Goal: Information Seeking & Learning: Learn about a topic

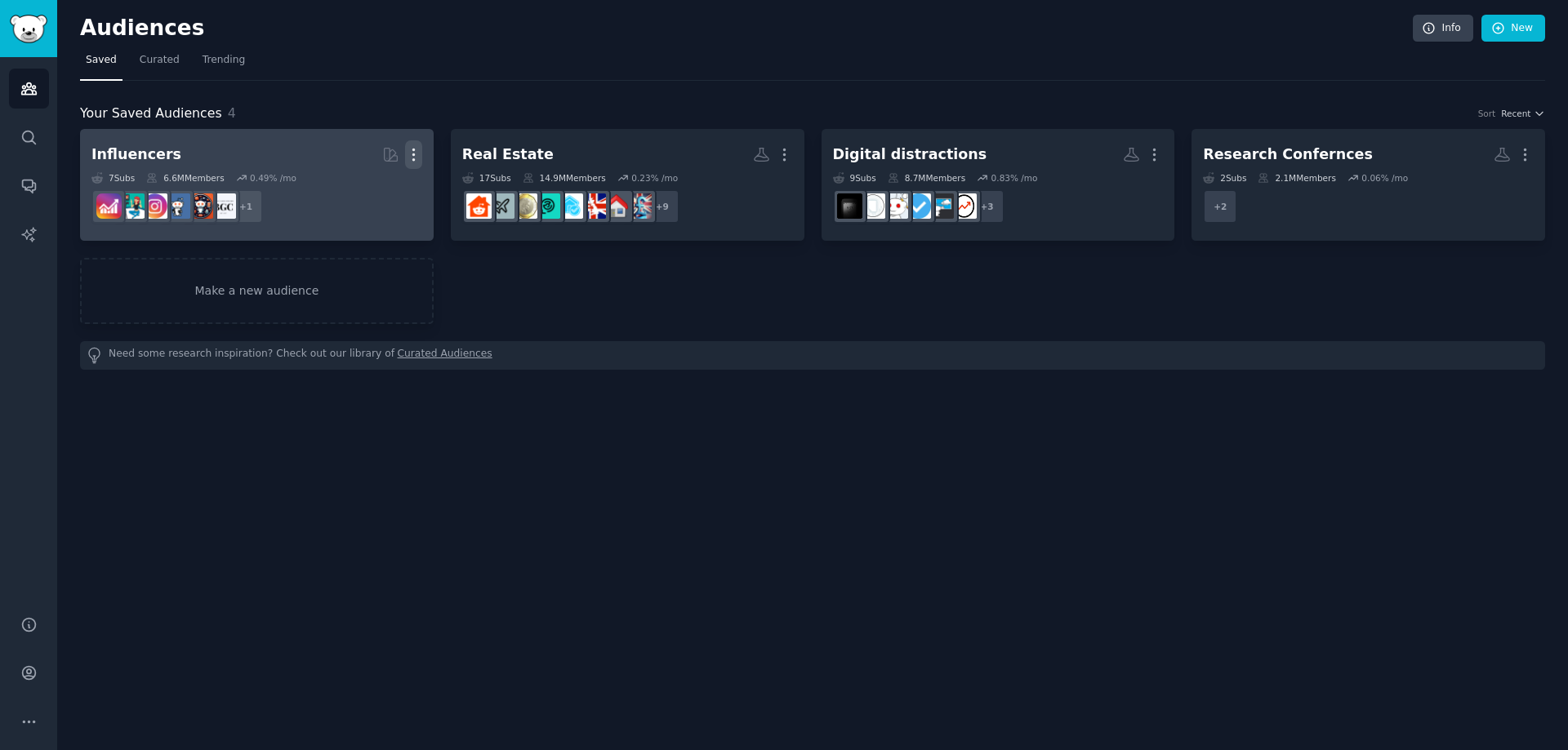
click at [413, 155] on icon "button" at bounding box center [414, 155] width 2 height 12
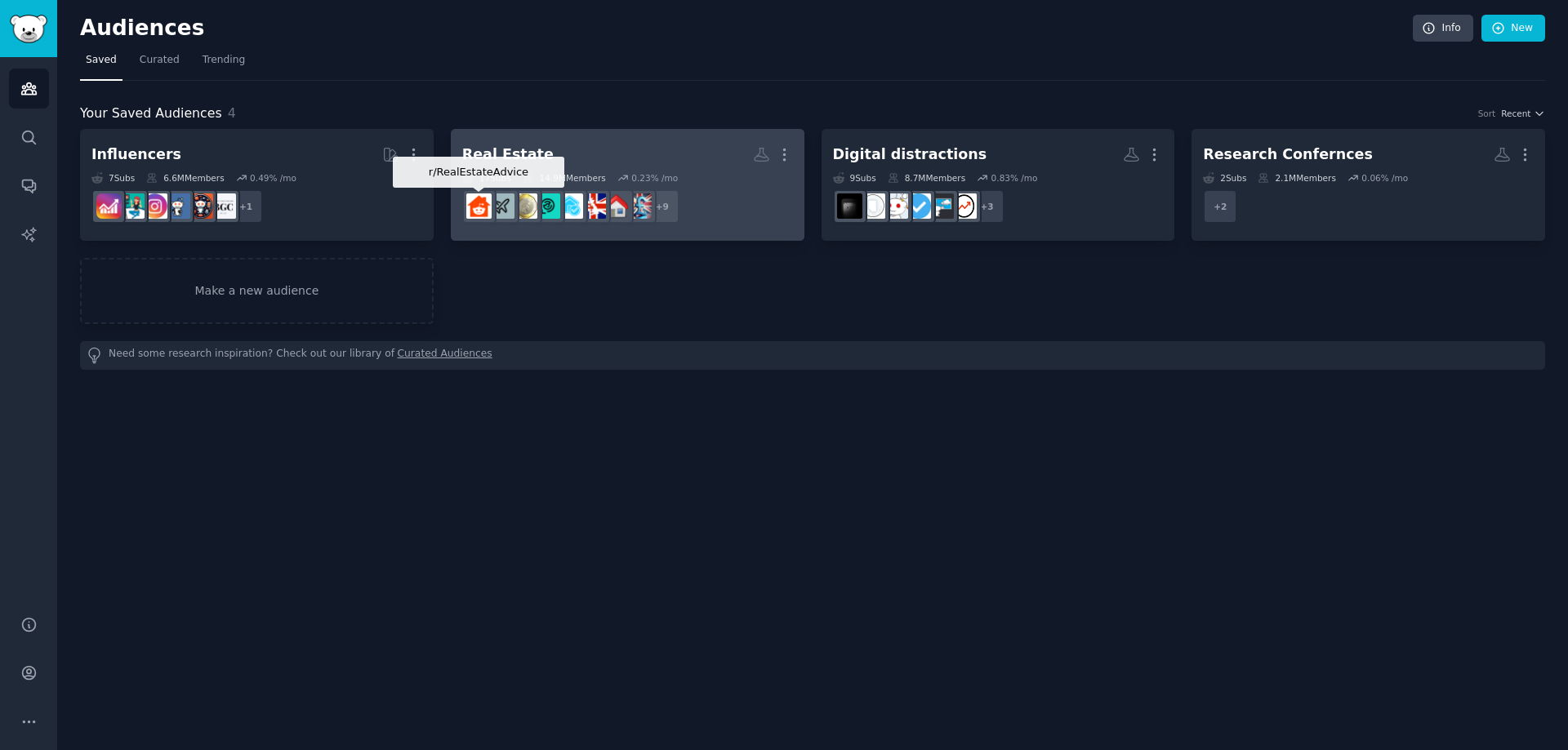
click at [482, 206] on img at bounding box center [479, 206] width 25 height 25
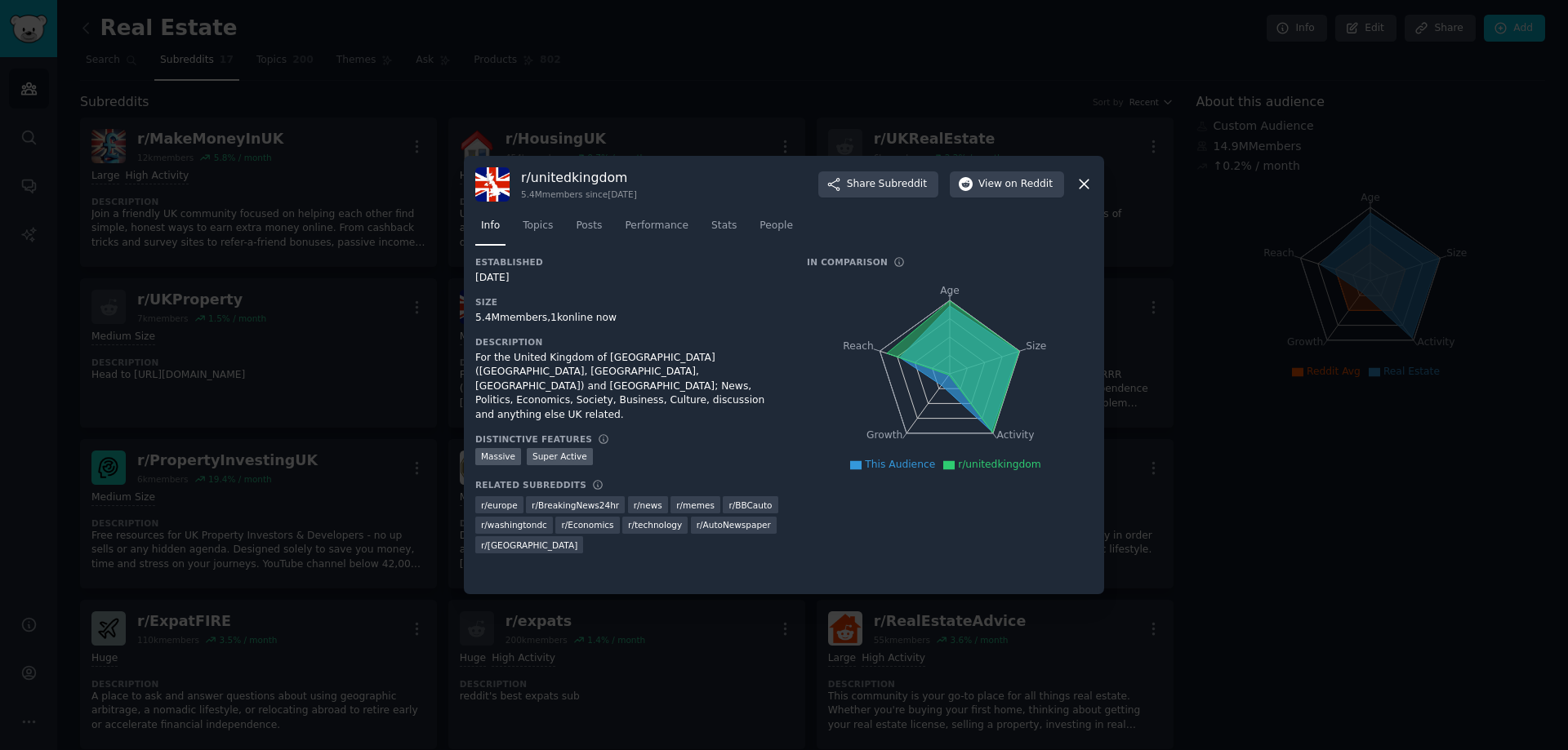
drag, startPoint x: 1082, startPoint y: 182, endPoint x: 1011, endPoint y: 307, distance: 143.8
click at [1012, 306] on div "r/ unitedkingdom 5.4M members since [DATE] Share Subreddit View on Reddit Info …" at bounding box center [783, 375] width 640 height 439
click at [919, 180] on span "Subreddit" at bounding box center [902, 184] width 48 height 14
click at [543, 221] on span "Topics" at bounding box center [537, 225] width 30 height 14
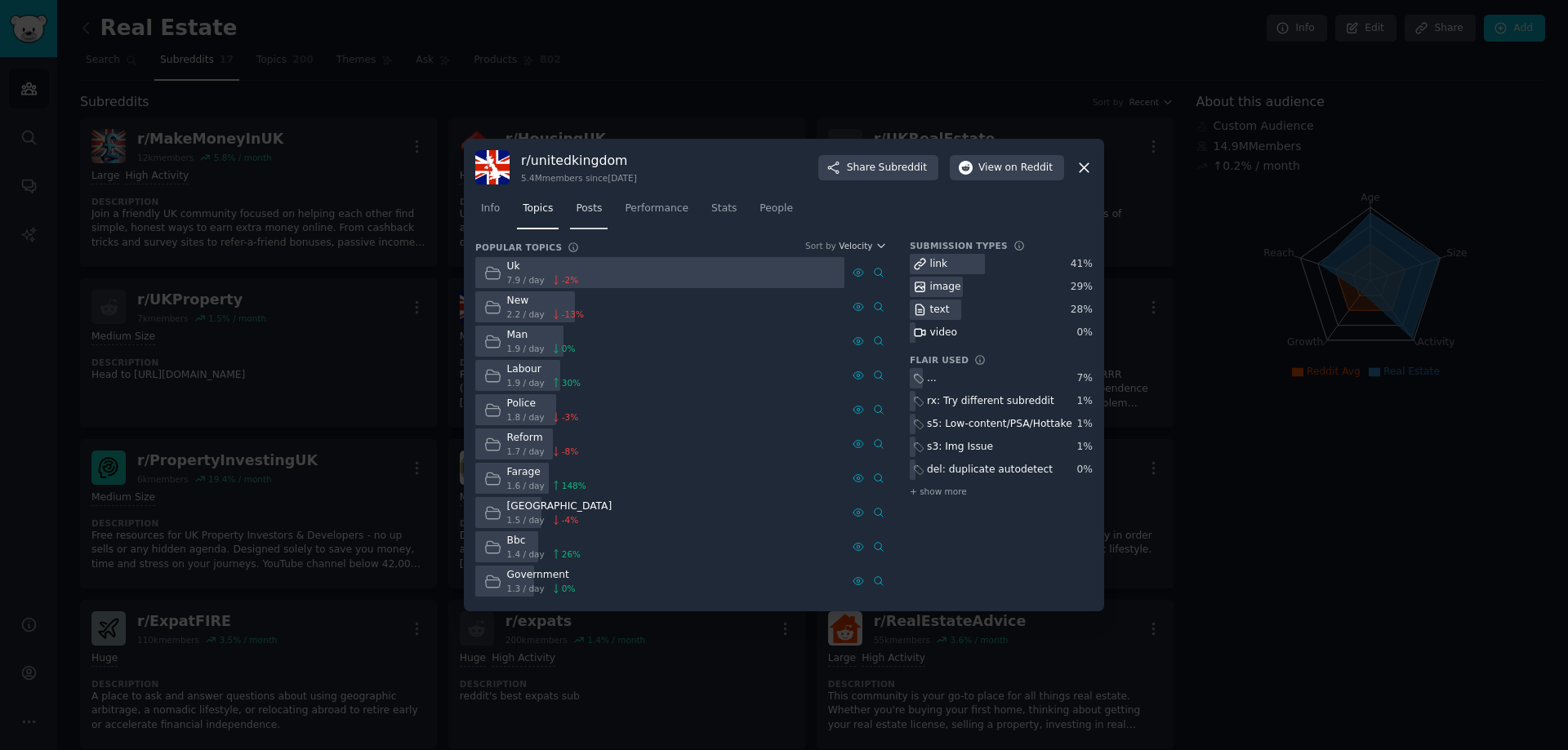
click at [569, 215] on link "Posts" at bounding box center [588, 212] width 38 height 34
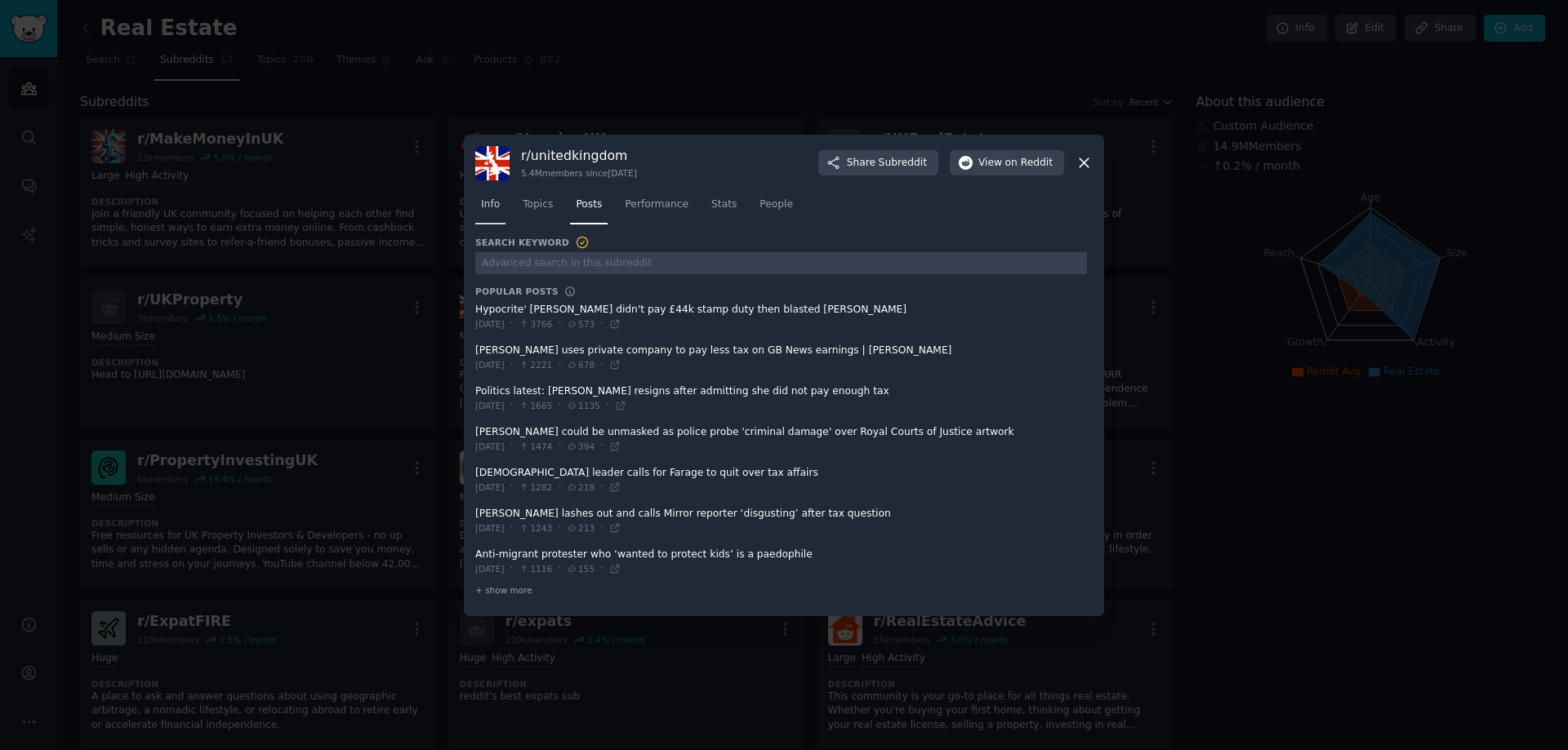
click at [500, 212] on link "Info" at bounding box center [490, 208] width 30 height 34
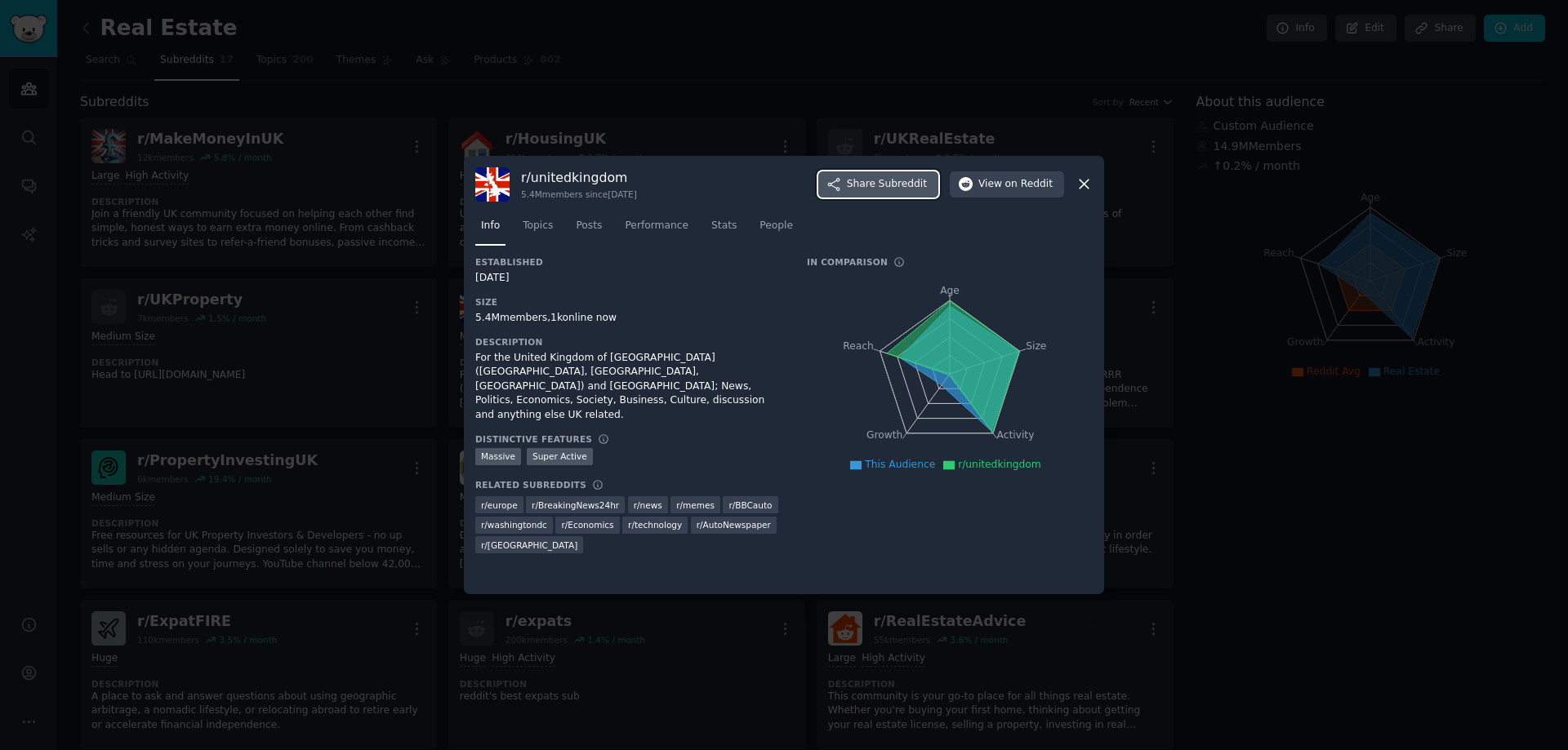
click at [873, 182] on span "Share Subreddit" at bounding box center [886, 184] width 80 height 14
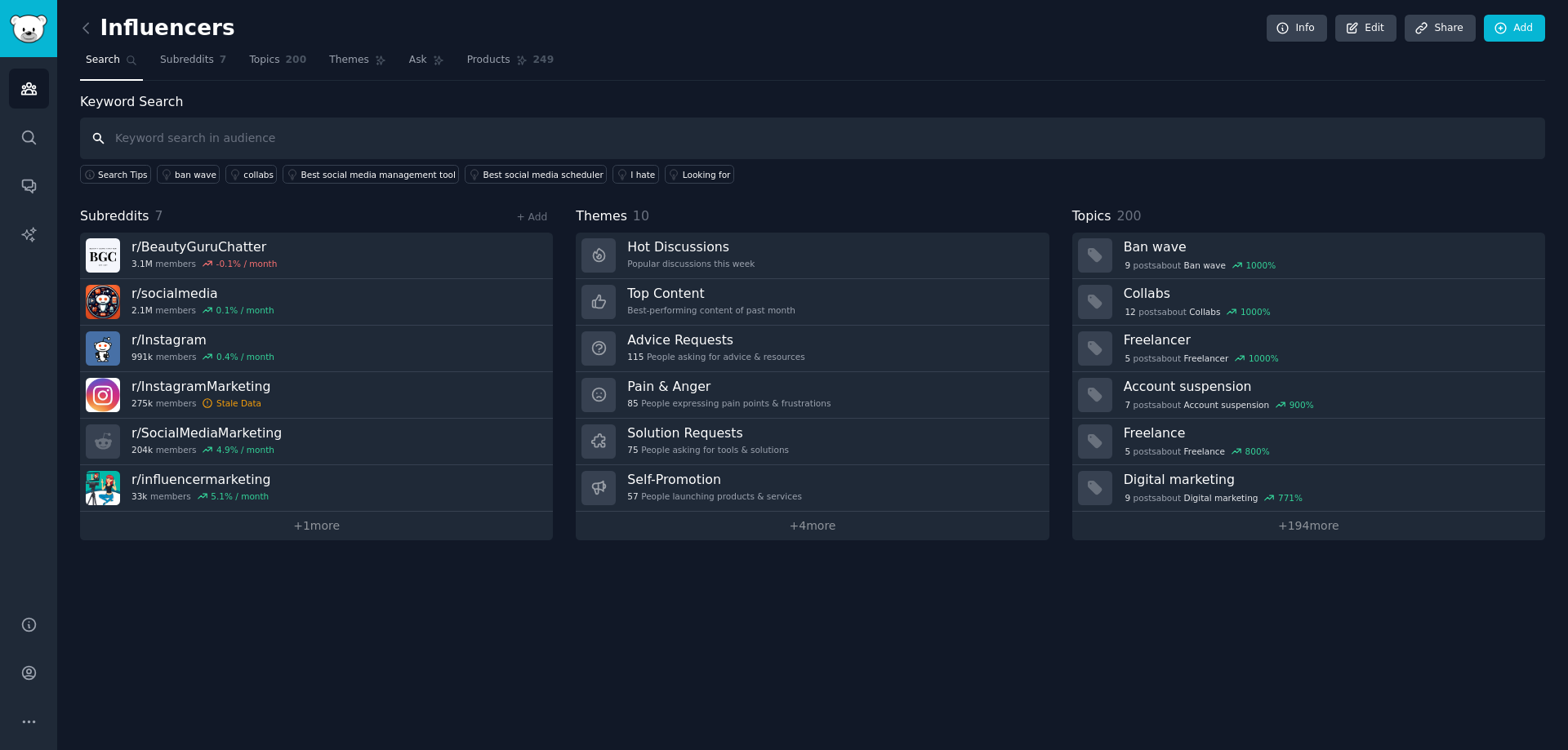
click at [188, 137] on input "text" at bounding box center [812, 138] width 1465 height 41
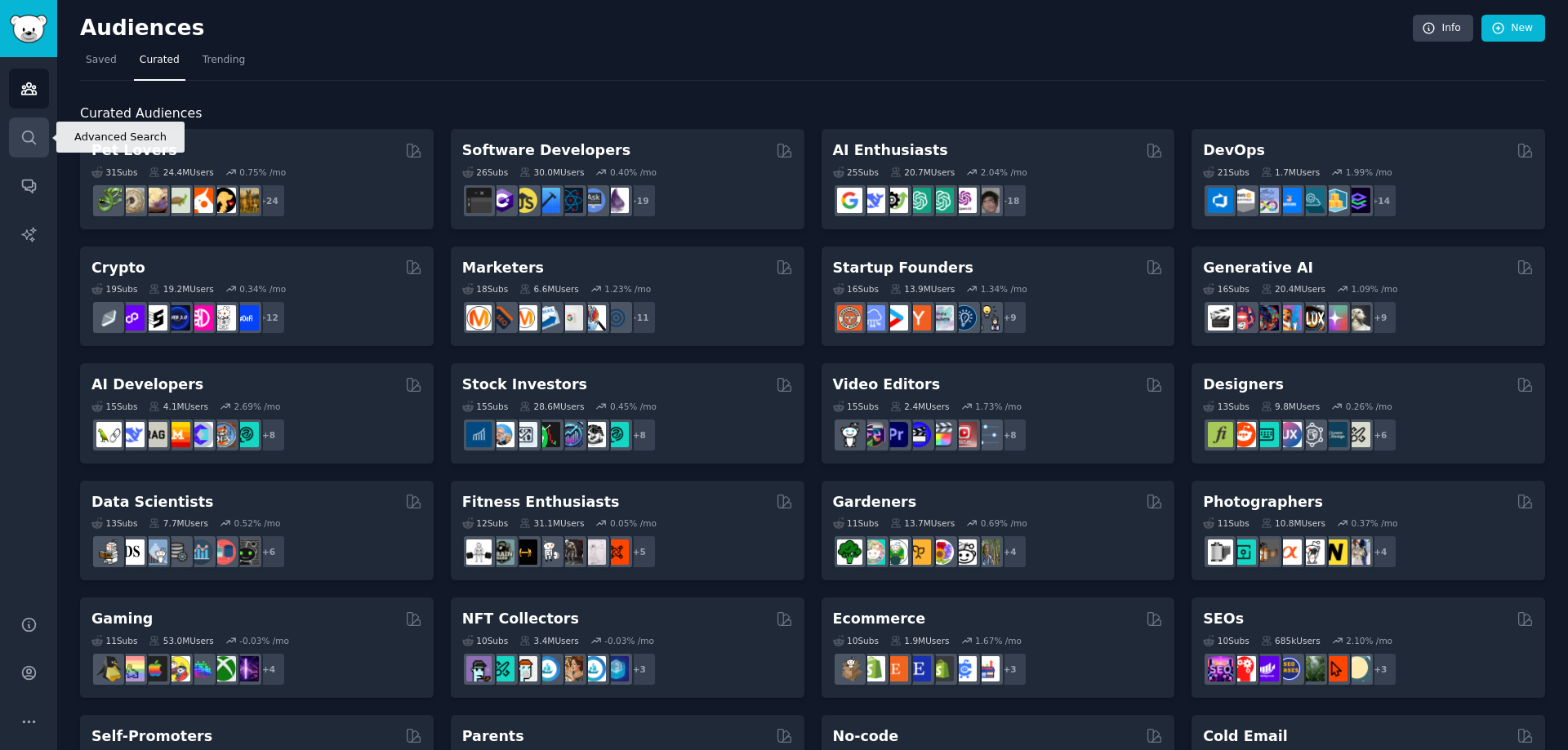
click at [20, 137] on icon "Sidebar" at bounding box center [29, 138] width 17 height 17
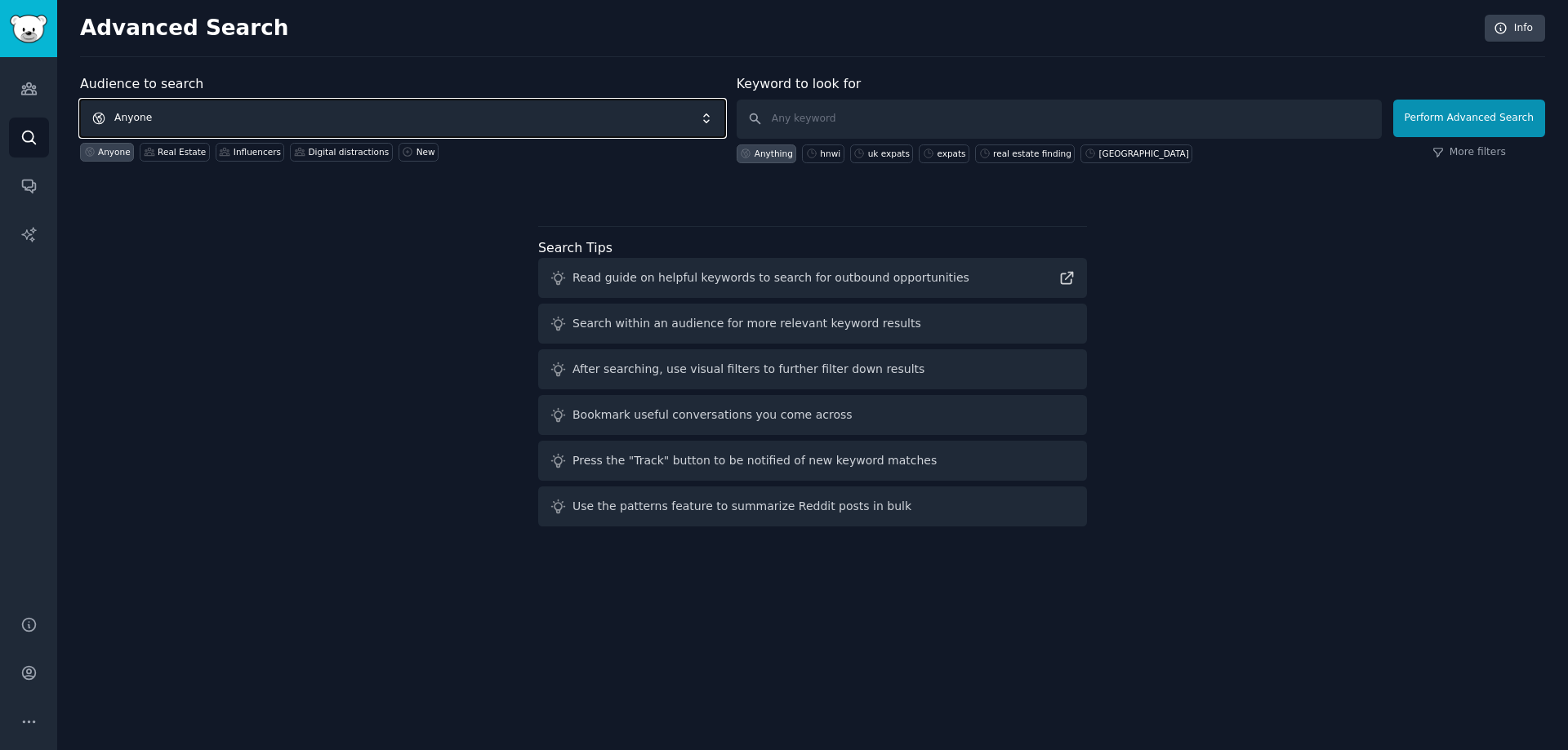
click at [239, 111] on span "Anyone" at bounding box center [402, 118] width 645 height 38
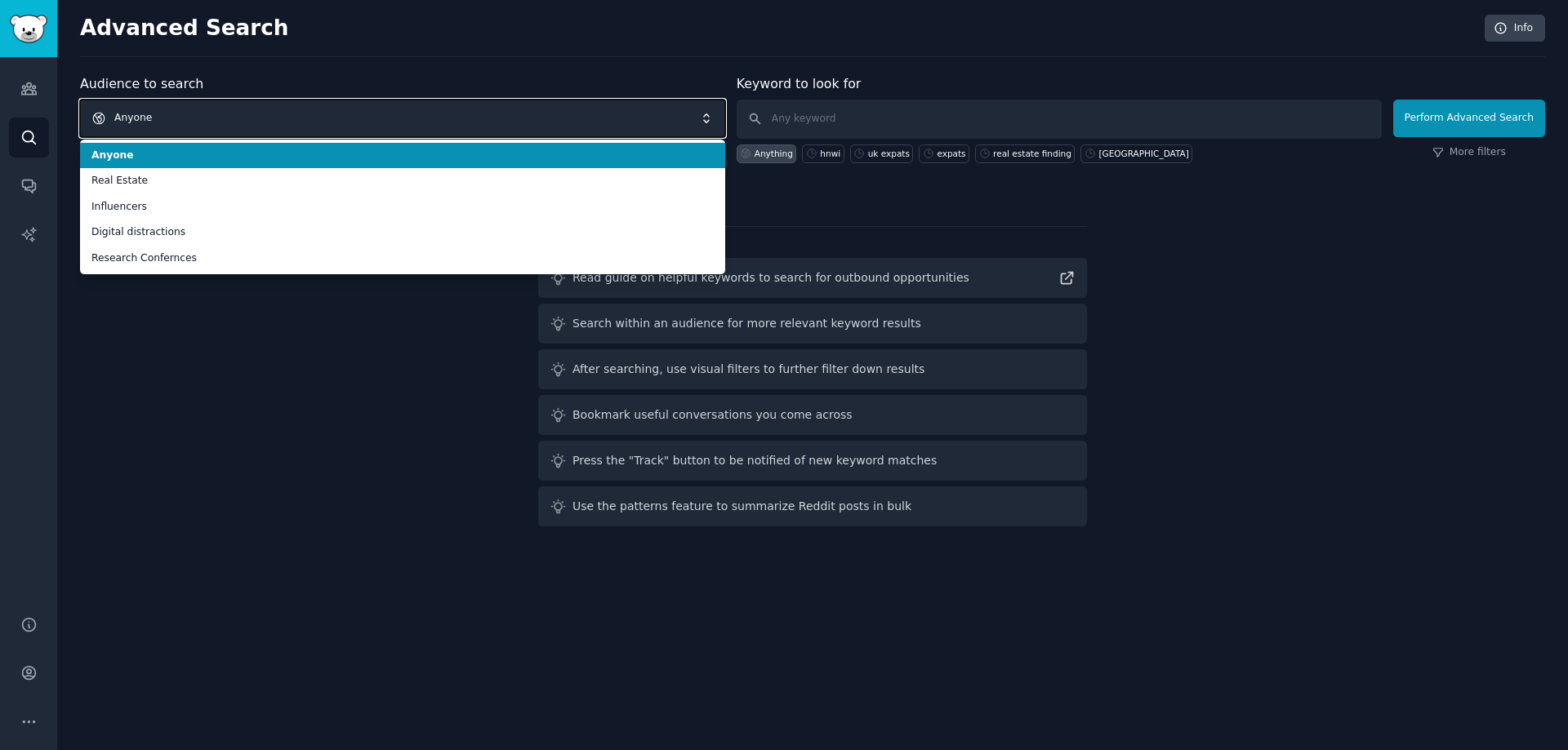
click at [262, 112] on span "Anyone" at bounding box center [402, 118] width 645 height 38
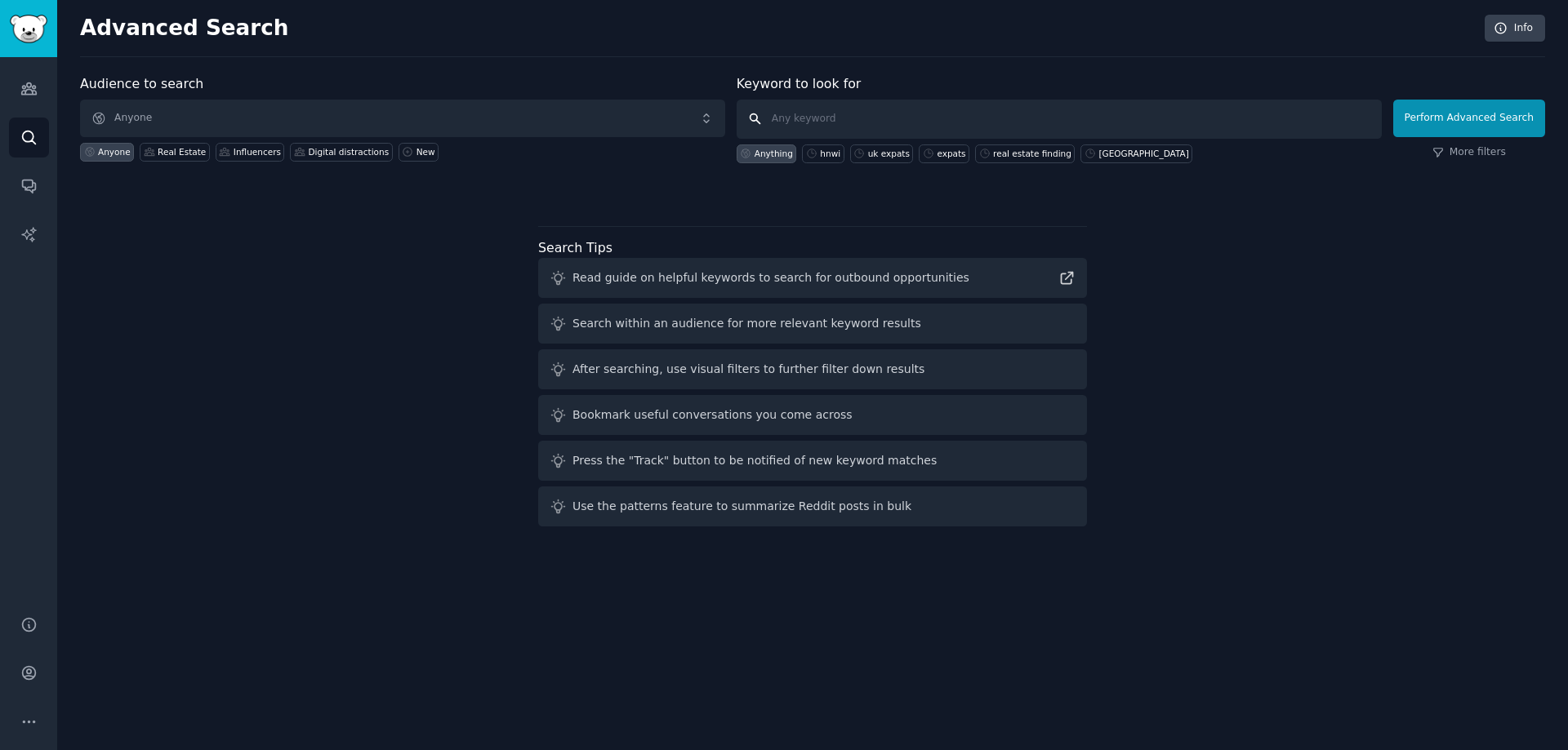
click at [813, 116] on input "text" at bounding box center [1059, 119] width 645 height 39
type input "united kingdom"
click button "Perform Advanced Search" at bounding box center [1469, 118] width 152 height 38
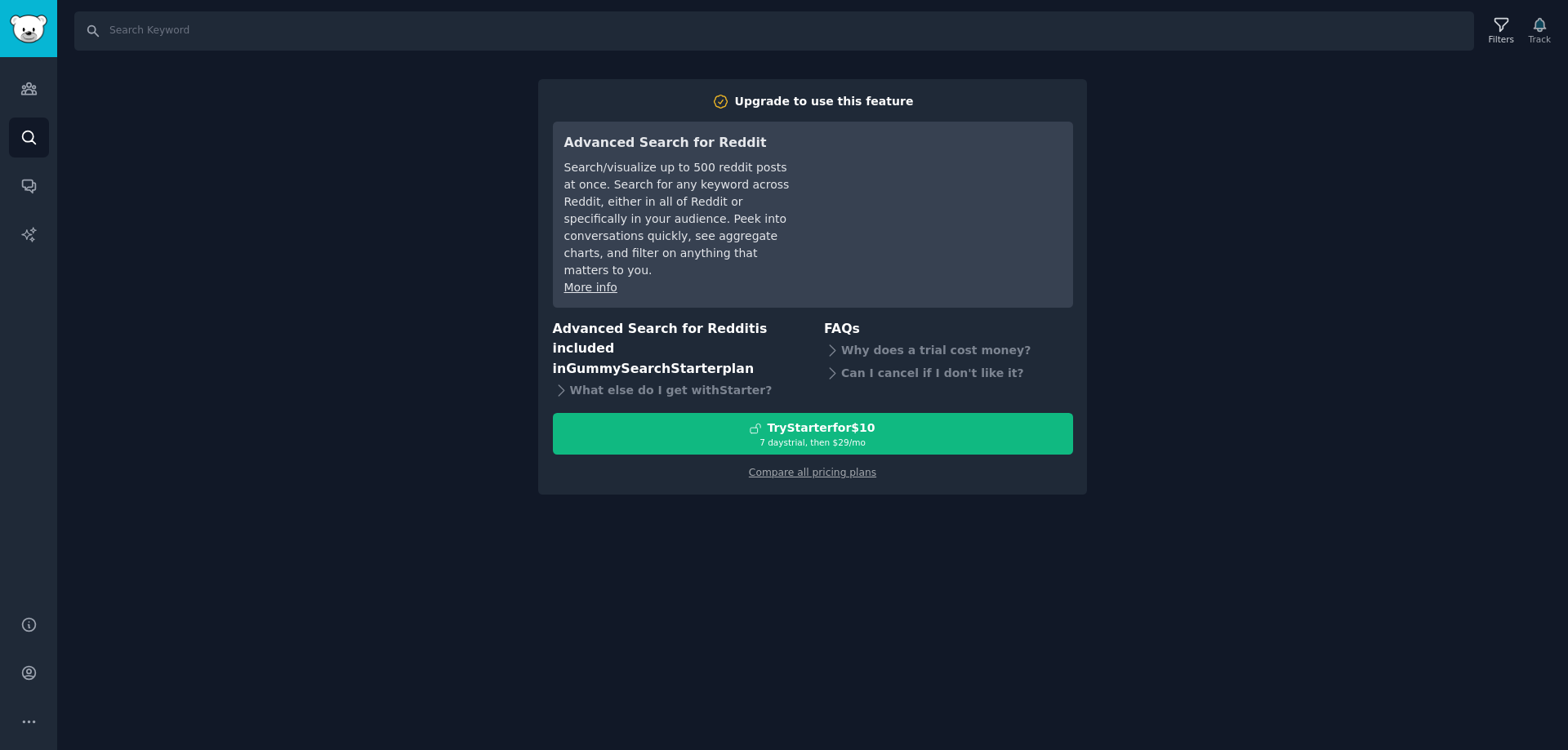
click at [1351, 197] on div "Search Filters Track Upgrade to use this feature Advanced Search for Reddit Sea…" at bounding box center [812, 375] width 1510 height 750
click at [1363, 113] on div "Search Filters Track Upgrade to use this feature Advanced Search for Reddit Sea…" at bounding box center [812, 375] width 1510 height 750
click at [11, 117] on div "Audiences Search Conversations AI Reports" at bounding box center [28, 326] width 57 height 538
click at [25, 86] on icon "Sidebar" at bounding box center [28, 89] width 14 height 12
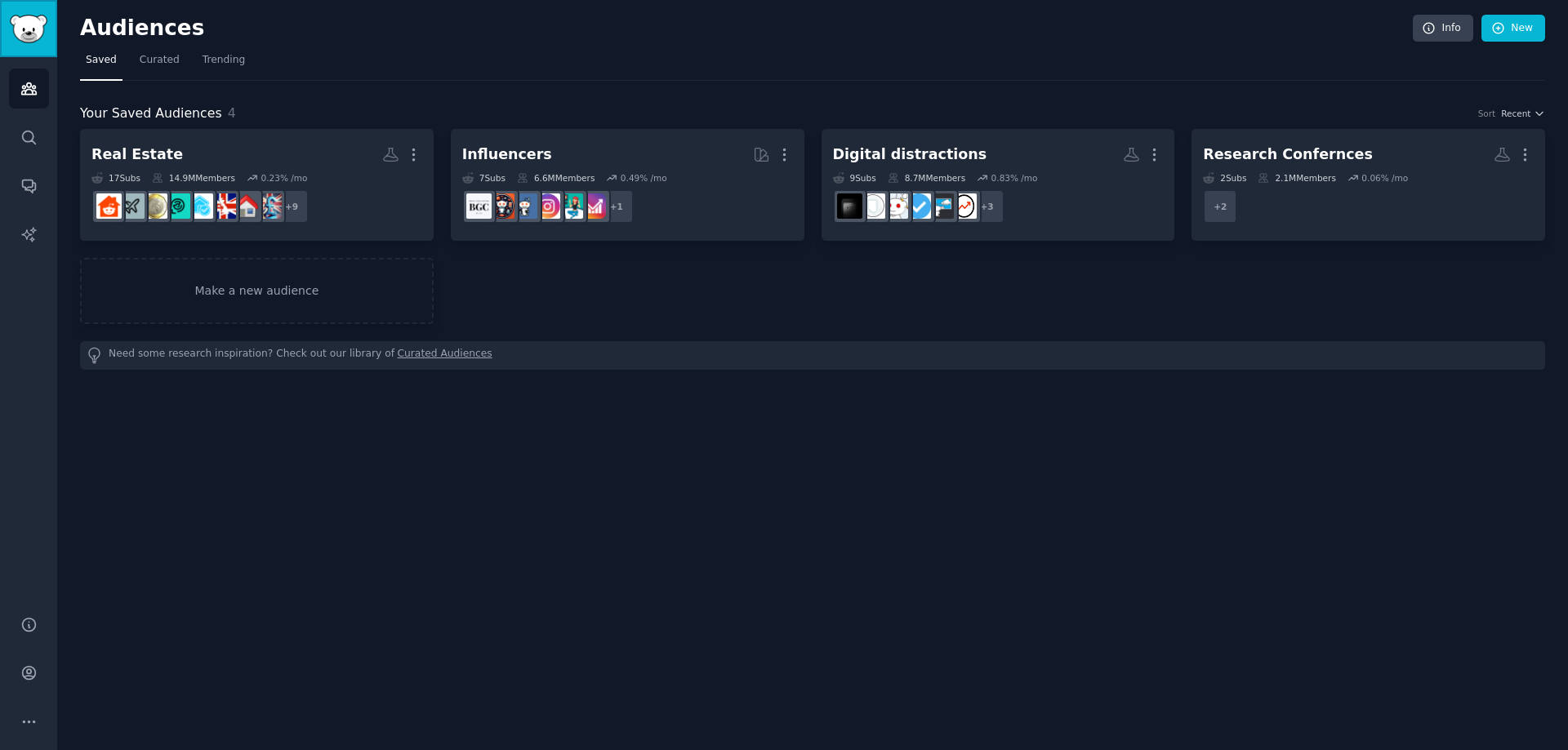
click at [25, 36] on img "Sidebar" at bounding box center [28, 29] width 38 height 29
click at [35, 145] on icon "Sidebar" at bounding box center [29, 138] width 17 height 17
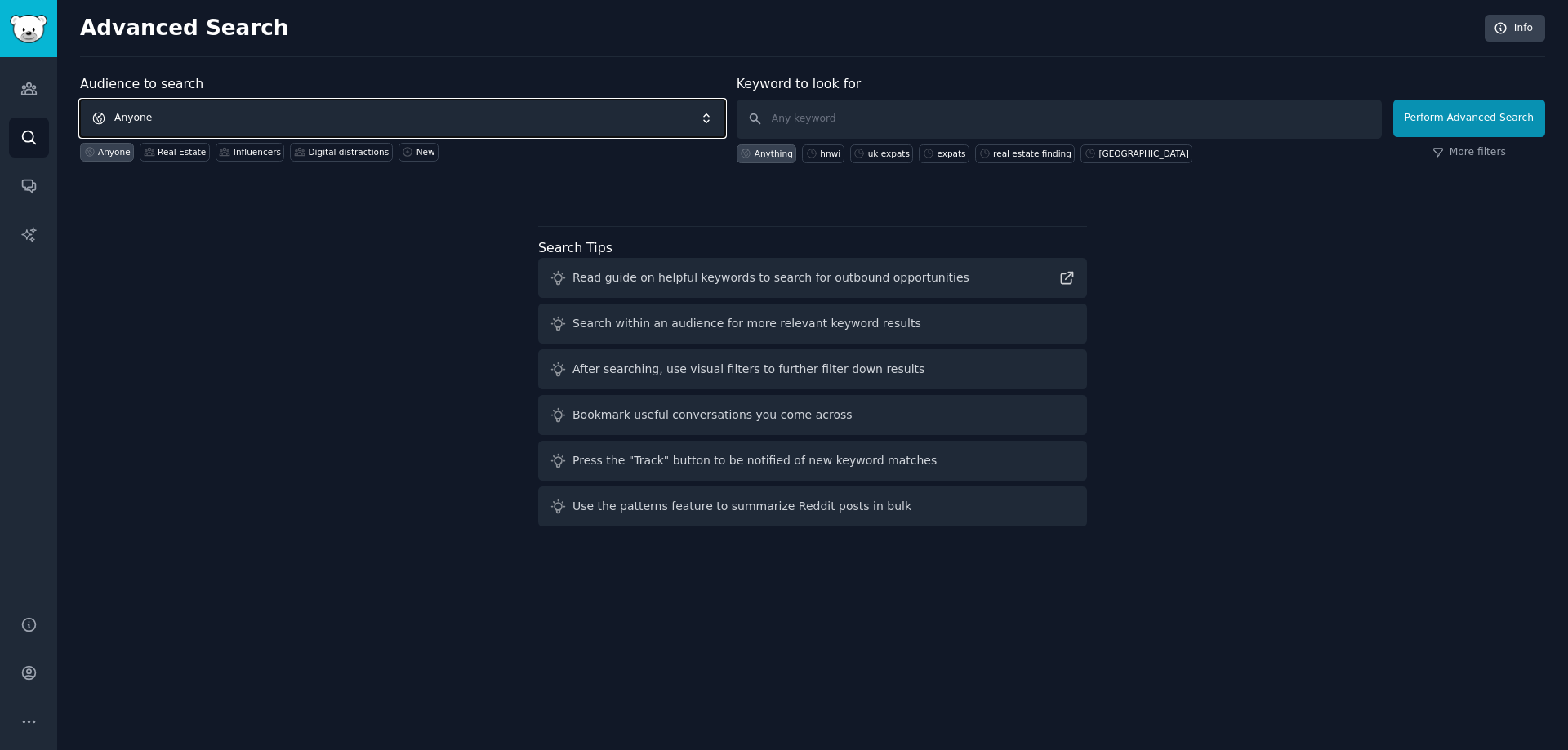
click at [265, 122] on span "Anyone" at bounding box center [402, 118] width 645 height 38
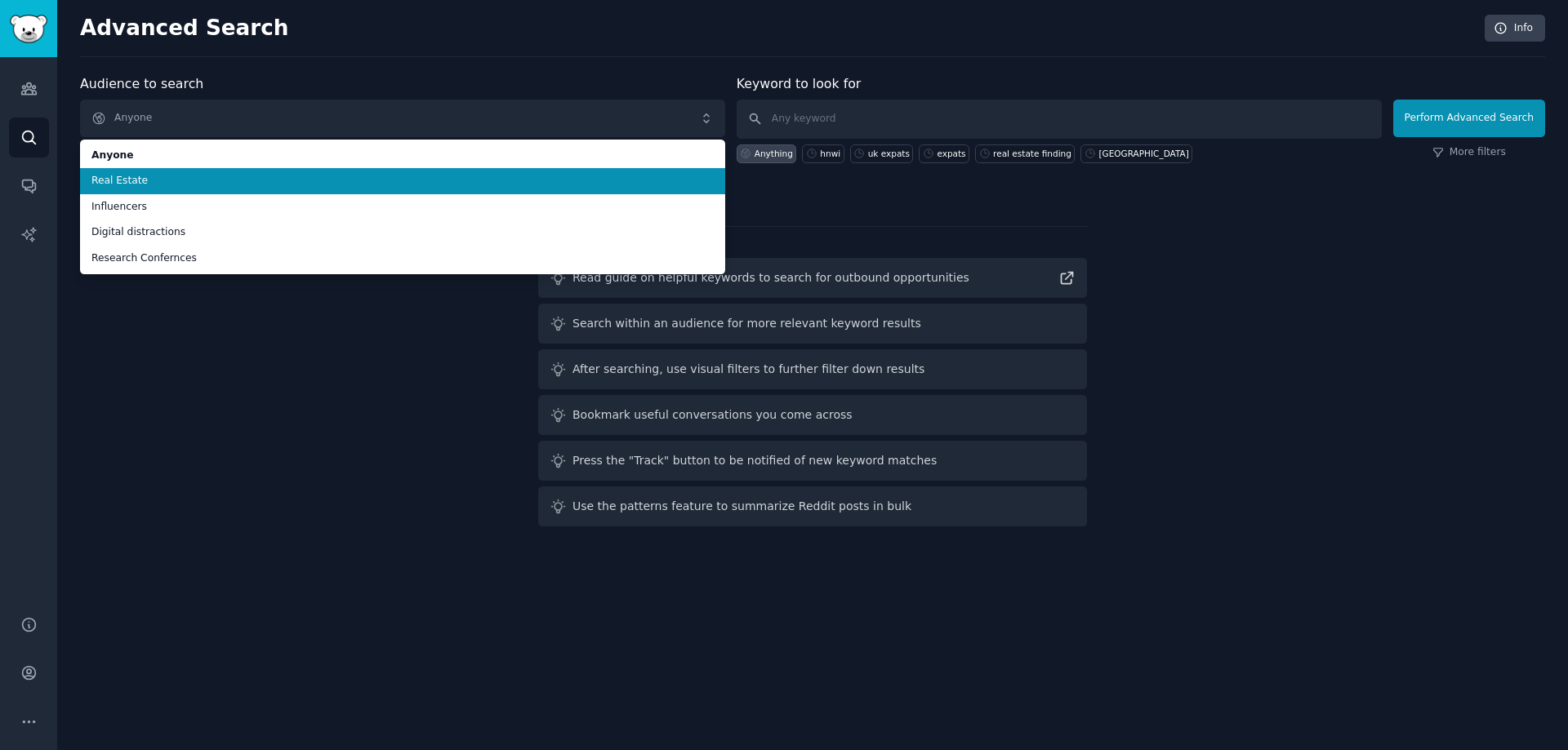
click at [217, 181] on span "Real Estate" at bounding box center [402, 181] width 622 height 14
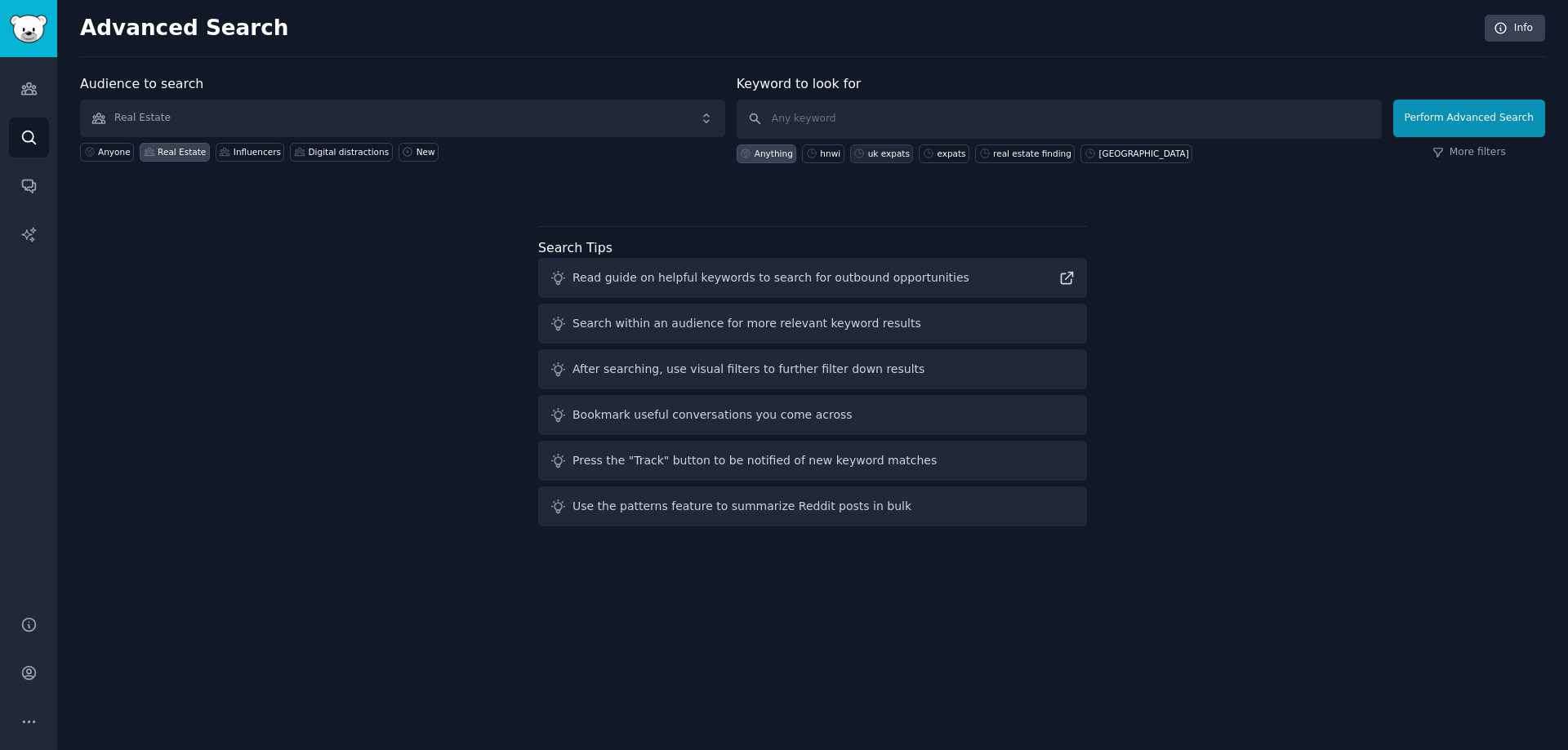
click at [889, 160] on div "uk expats" at bounding box center [882, 154] width 63 height 19
type input "uk expats"
click at [1468, 118] on button "Perform Advanced Search" at bounding box center [1469, 118] width 152 height 38
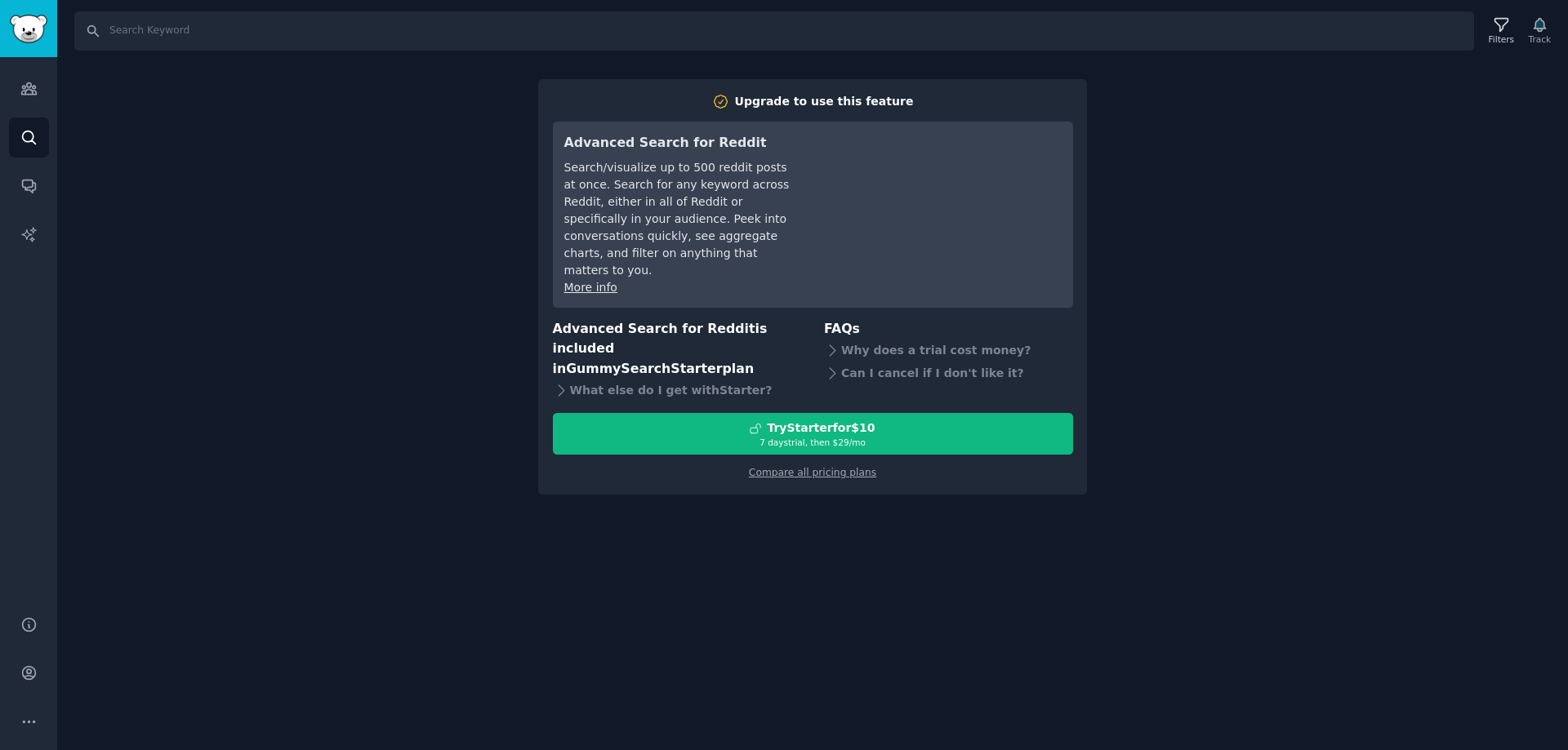
click at [1154, 482] on div "Search Filters Track Upgrade to use this feature Advanced Search for Reddit Sea…" at bounding box center [812, 375] width 1510 height 750
click at [1153, 120] on div "Search Filters Track Upgrade to use this feature Advanced Search for Reddit Sea…" at bounding box center [812, 375] width 1510 height 750
drag, startPoint x: 306, startPoint y: 246, endPoint x: 141, endPoint y: 129, distance: 202.3
click at [305, 246] on div "Search Filters Track Upgrade to use this feature Advanced Search for Reddit Sea…" at bounding box center [812, 375] width 1510 height 750
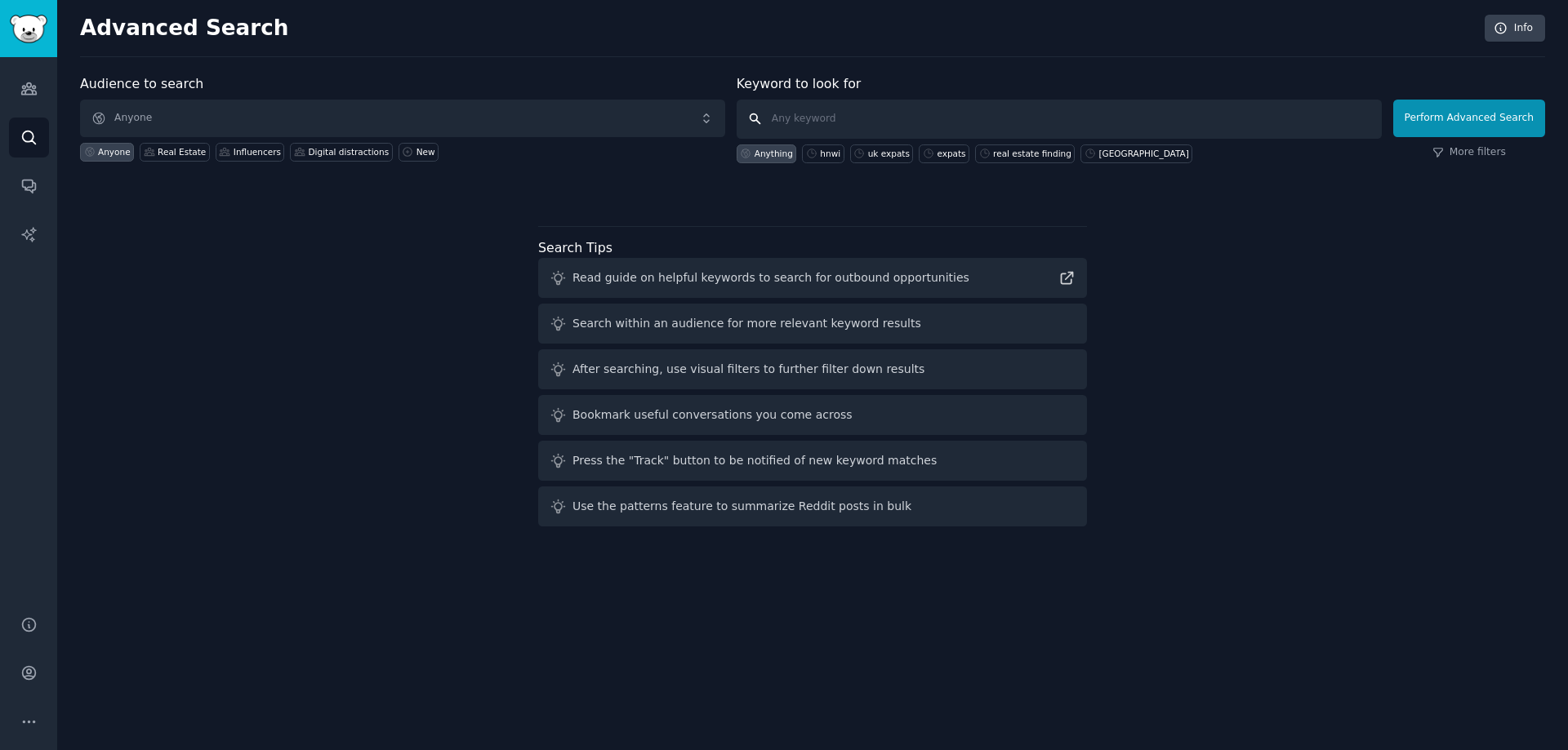
click at [801, 105] on input "text" at bounding box center [1059, 119] width 645 height 39
type input "united"
click button "Perform Advanced Search" at bounding box center [1469, 118] width 152 height 38
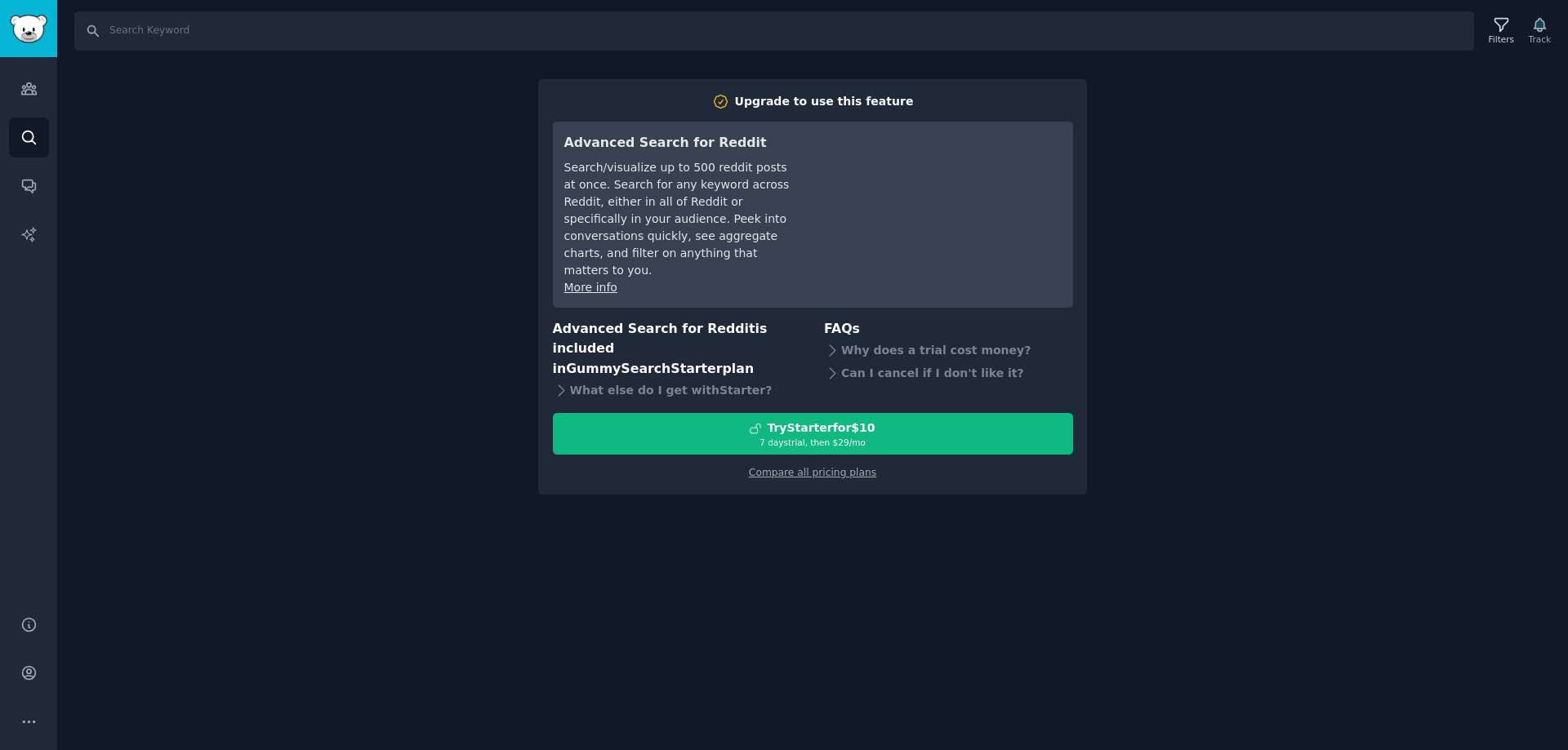
click at [284, 272] on div "Search Filters Track Upgrade to use this feature Advanced Search for Reddit Sea…" at bounding box center [812, 375] width 1510 height 750
drag, startPoint x: 28, startPoint y: 151, endPoint x: 25, endPoint y: 142, distance: 9.5
click at [22, 151] on div "Audiences Search Conversations AI Reports Help Account More Search Filters Trac…" at bounding box center [784, 375] width 1568 height 750
click at [38, 88] on link "Audiences" at bounding box center [29, 88] width 40 height 40
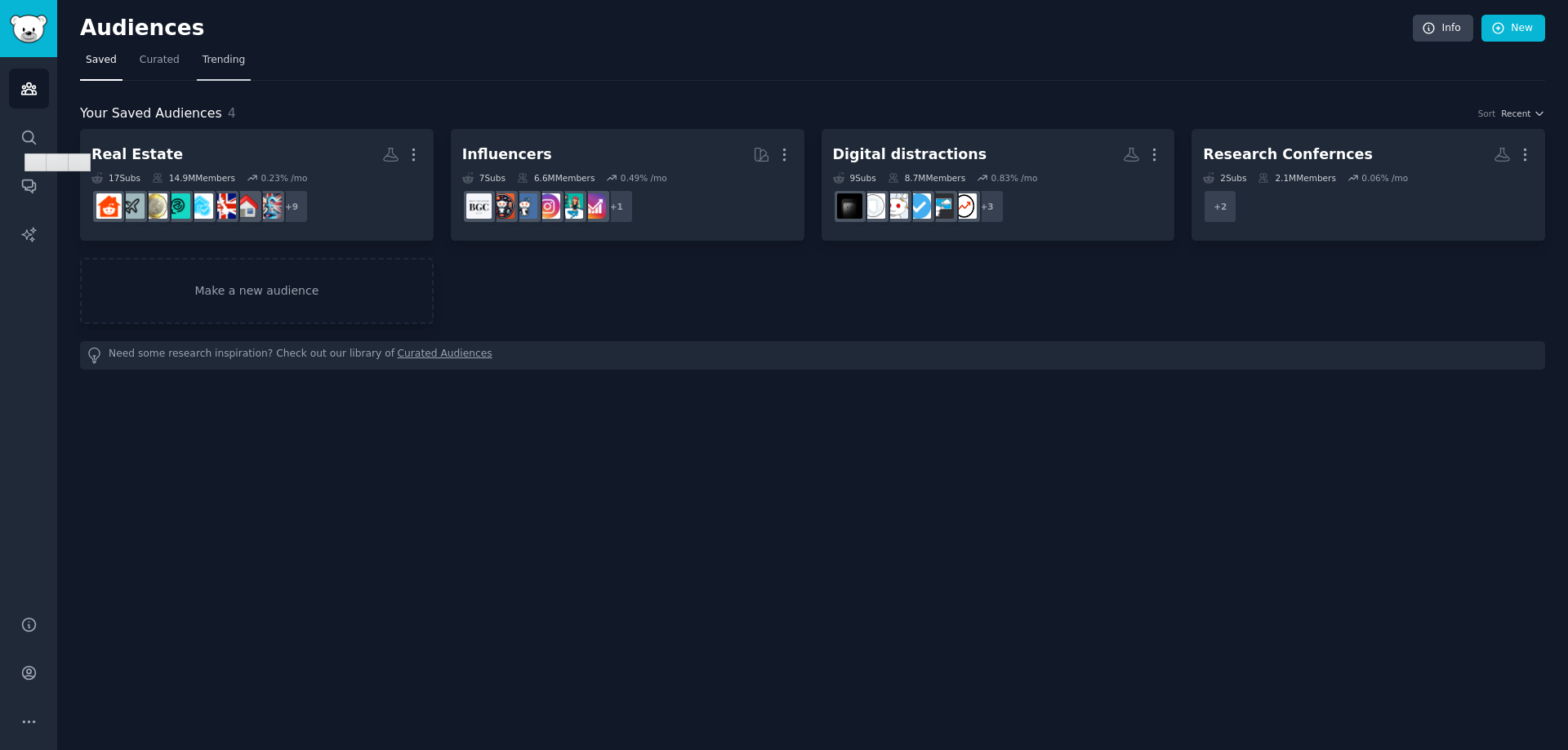
click at [208, 57] on span "Trending" at bounding box center [223, 60] width 42 height 14
